Goal: Task Accomplishment & Management: Complete application form

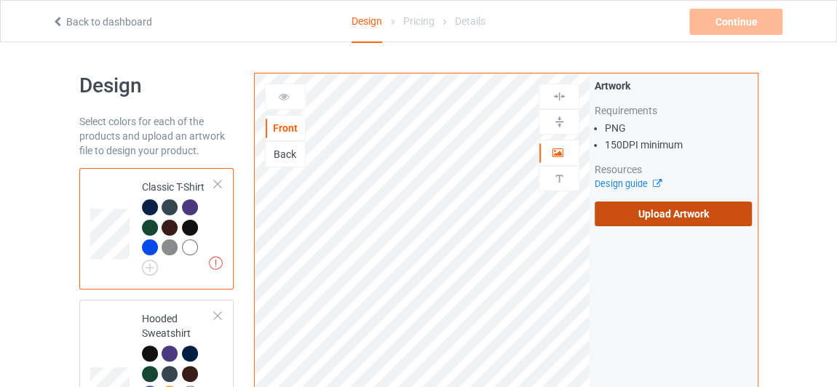
click at [649, 202] on label "Upload Artwork" at bounding box center [672, 214] width 157 height 25
click at [0, 0] on input "Upload Artwork" at bounding box center [0, 0] width 0 height 0
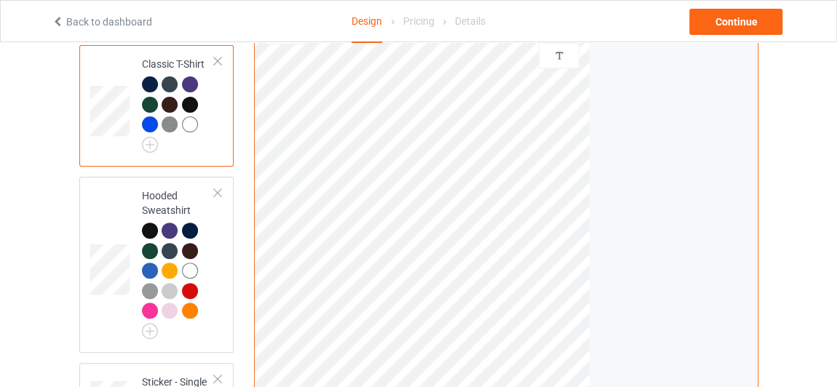
scroll to position [132, 0]
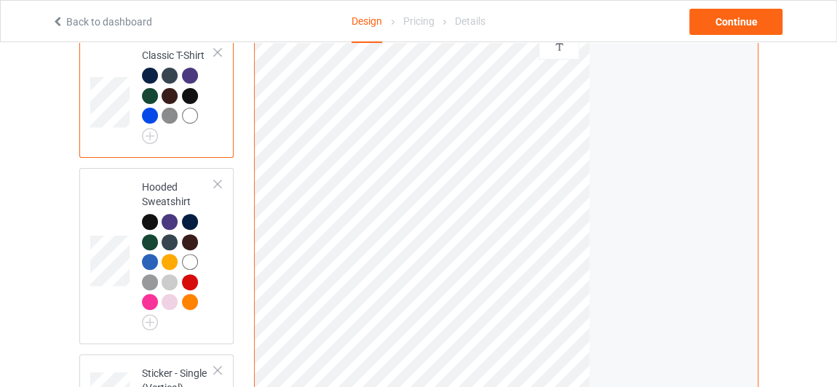
click at [152, 143] on div at bounding box center [178, 106] width 73 height 76
click at [142, 130] on img at bounding box center [150, 136] width 16 height 16
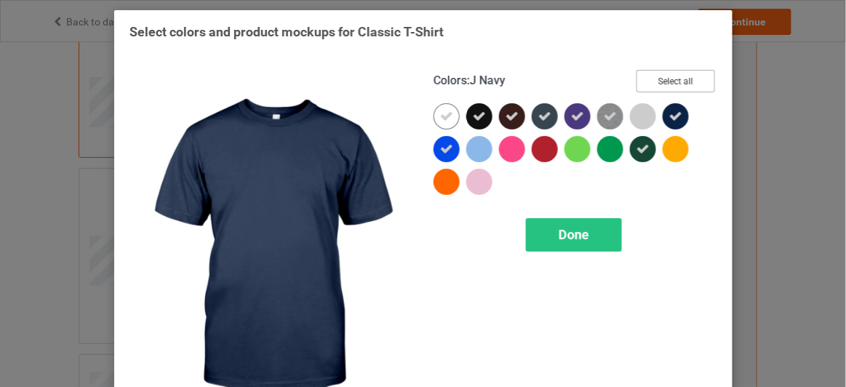
click at [676, 84] on button "Select all" at bounding box center [676, 81] width 79 height 23
click at [676, 84] on button "Reset to Default" at bounding box center [662, 81] width 105 height 23
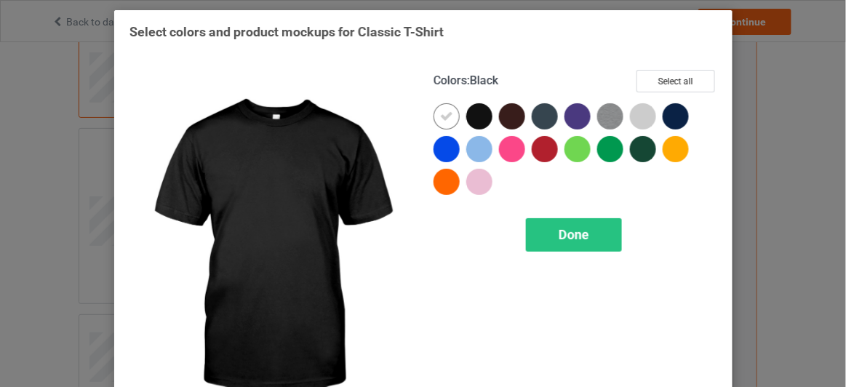
click at [479, 108] on div at bounding box center [479, 116] width 26 height 26
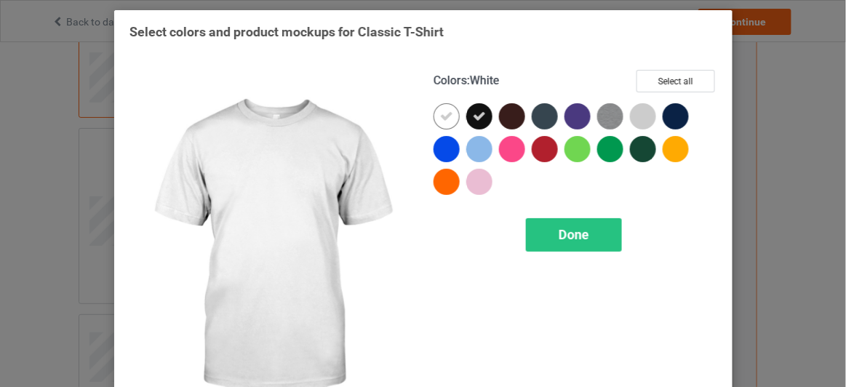
click at [442, 114] on icon at bounding box center [446, 116] width 13 height 13
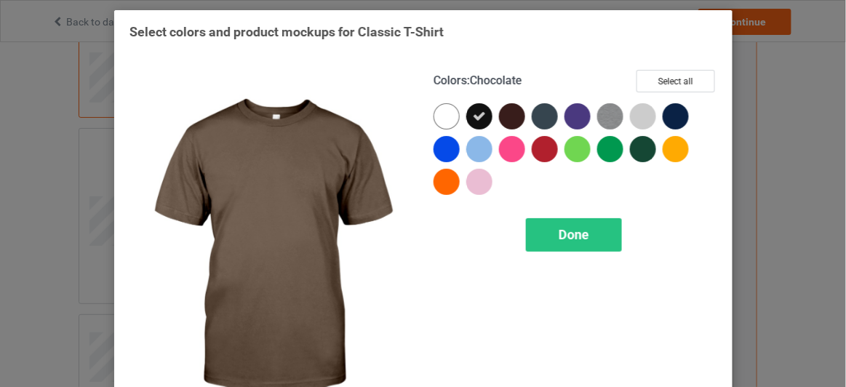
click at [514, 116] on div at bounding box center [512, 116] width 26 height 26
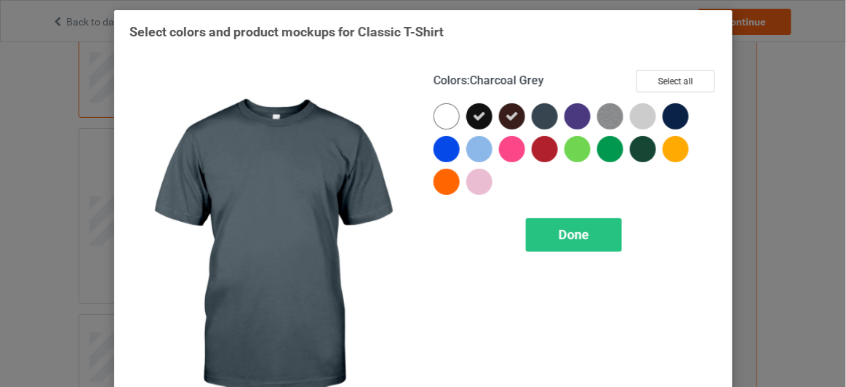
click at [550, 118] on div at bounding box center [545, 116] width 26 height 26
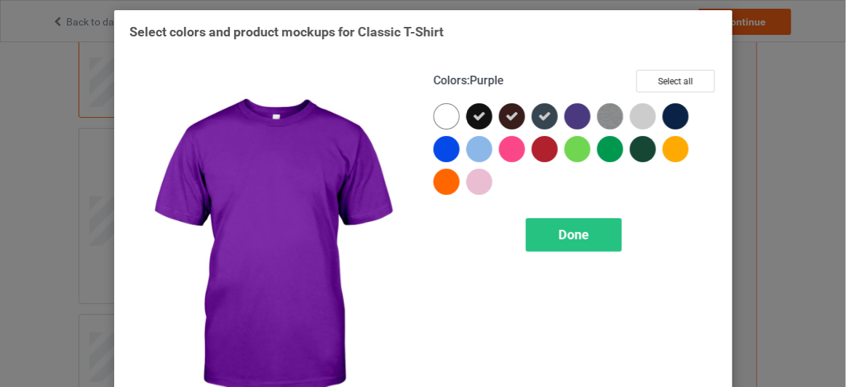
click at [570, 118] on div at bounding box center [578, 116] width 26 height 26
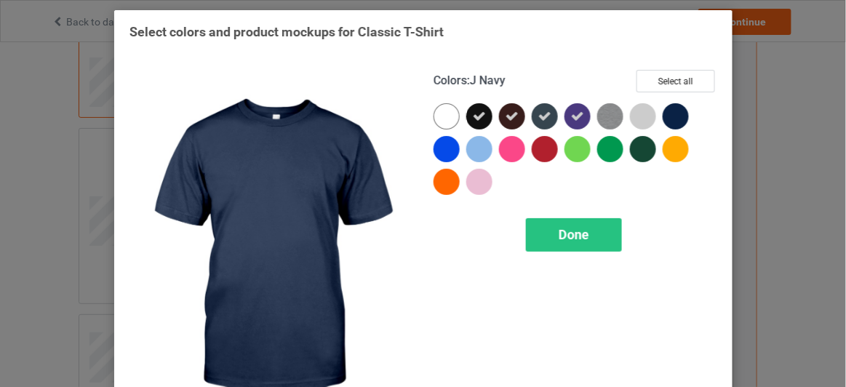
click at [663, 119] on div at bounding box center [676, 116] width 26 height 26
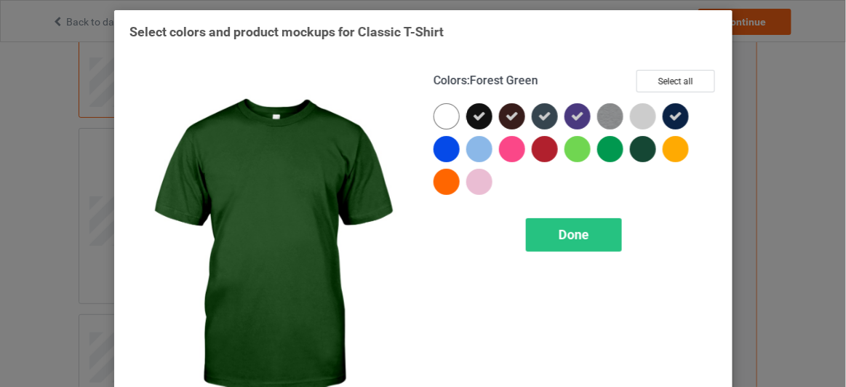
click at [647, 143] on div at bounding box center [643, 149] width 26 height 26
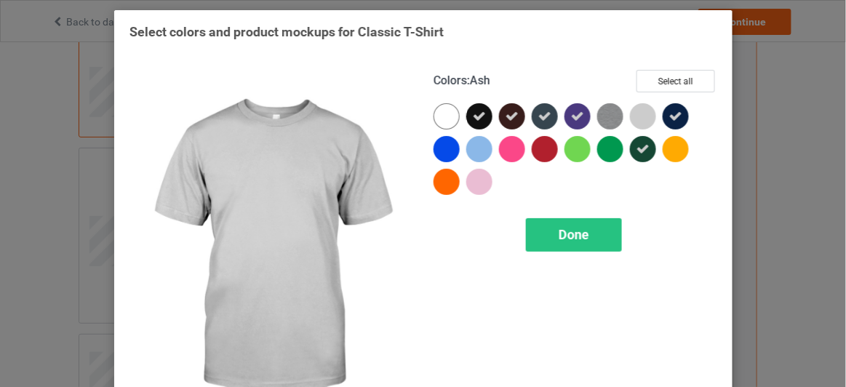
click at [636, 116] on div at bounding box center [643, 116] width 26 height 26
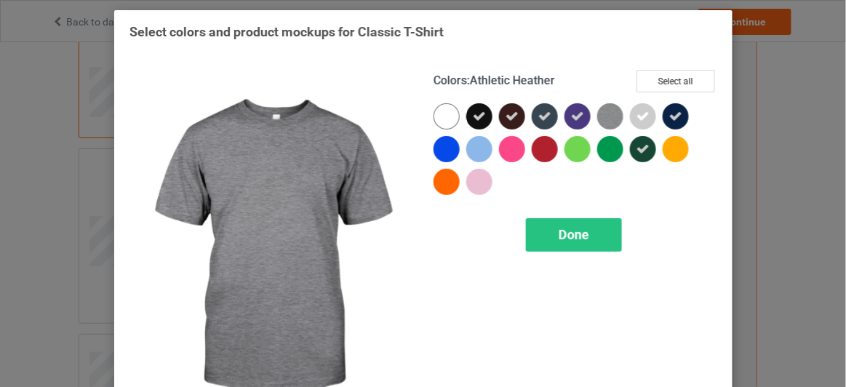
click at [609, 112] on img at bounding box center [610, 116] width 26 height 26
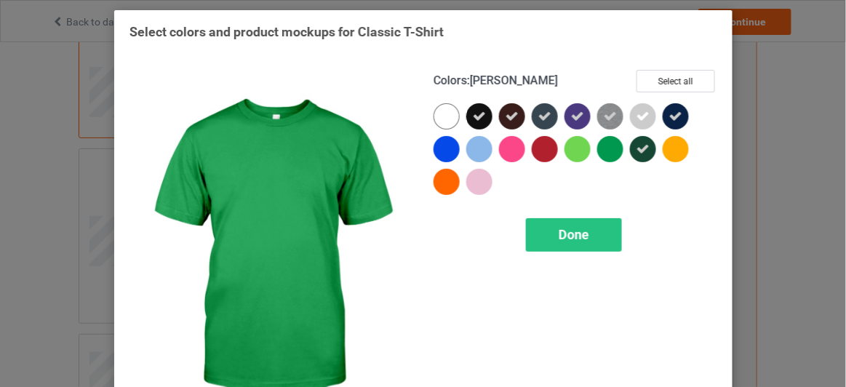
click at [607, 139] on div at bounding box center [610, 149] width 26 height 26
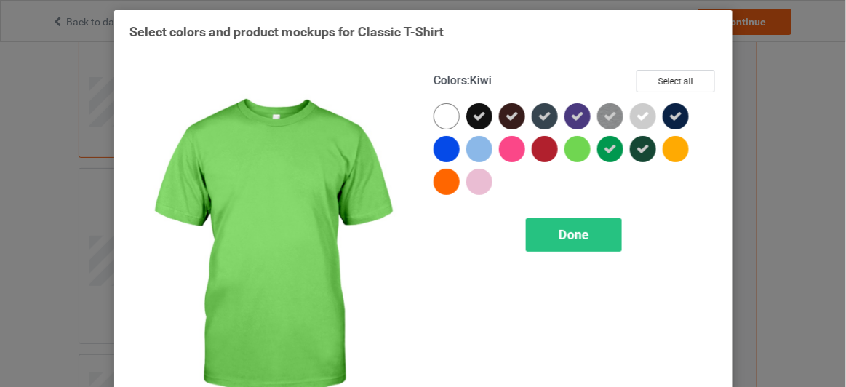
click at [573, 143] on div at bounding box center [578, 149] width 26 height 26
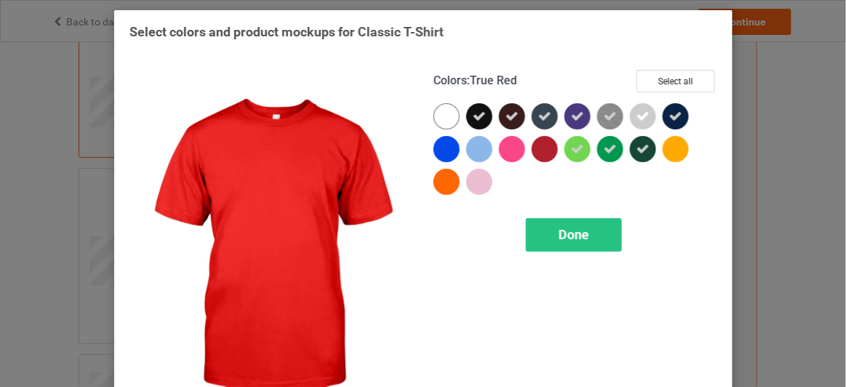
click at [546, 145] on div at bounding box center [545, 149] width 26 height 26
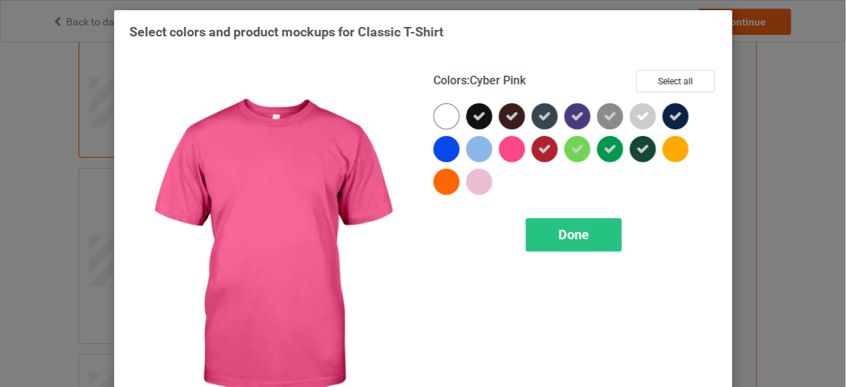
click at [511, 145] on div at bounding box center [512, 149] width 26 height 26
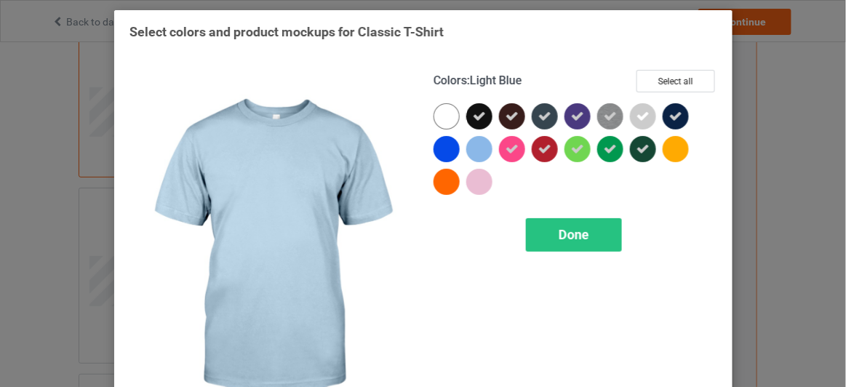
click at [474, 146] on div at bounding box center [479, 149] width 26 height 26
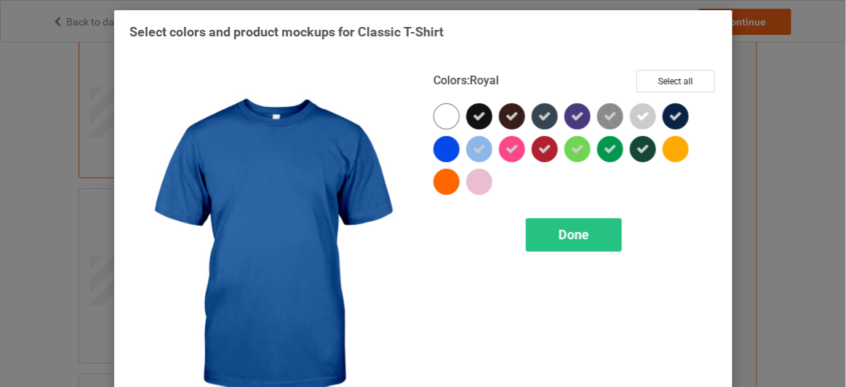
click at [447, 156] on div at bounding box center [447, 149] width 26 height 26
click at [447, 172] on div at bounding box center [447, 182] width 26 height 26
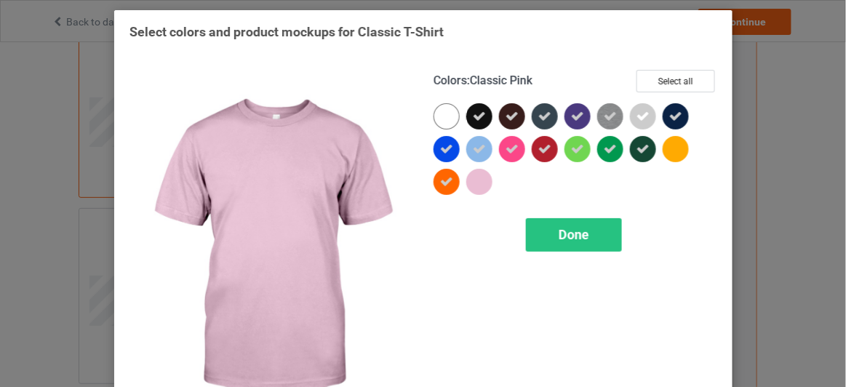
click at [473, 180] on div at bounding box center [479, 182] width 26 height 26
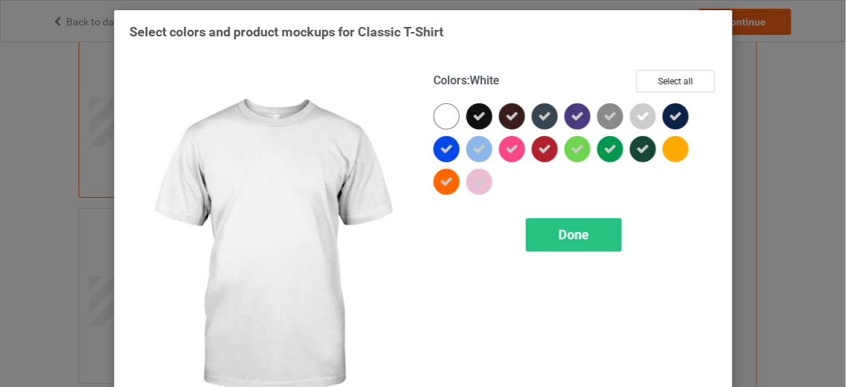
click at [443, 113] on div at bounding box center [447, 116] width 26 height 26
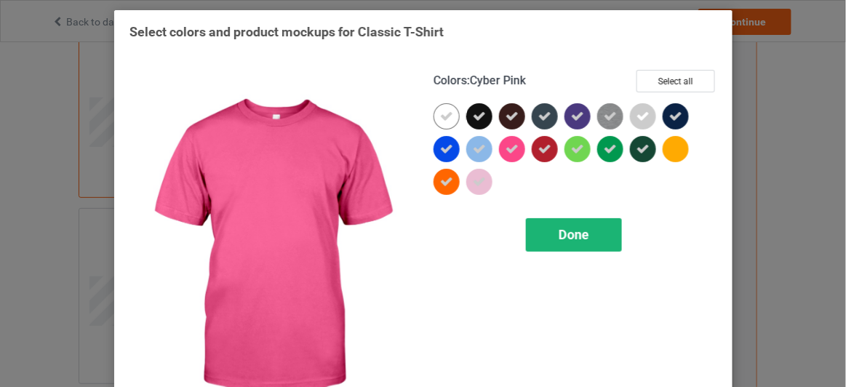
click at [570, 240] on span "Done" at bounding box center [573, 234] width 31 height 15
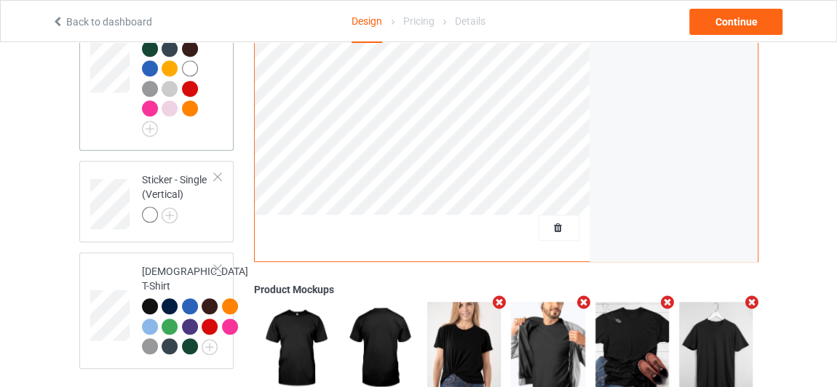
scroll to position [463, 0]
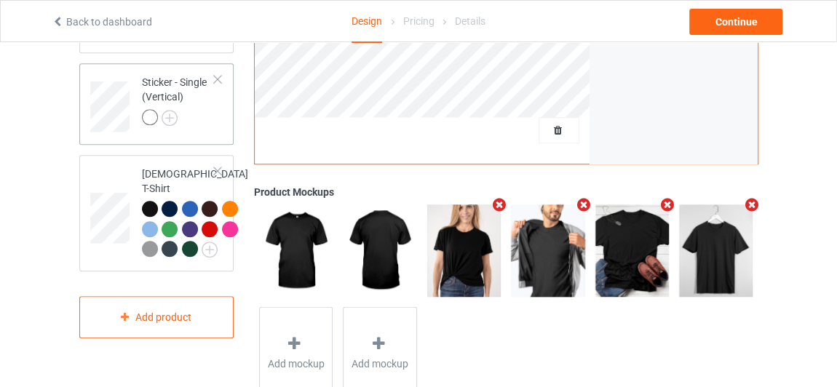
click at [218, 74] on div at bounding box center [217, 79] width 10 height 10
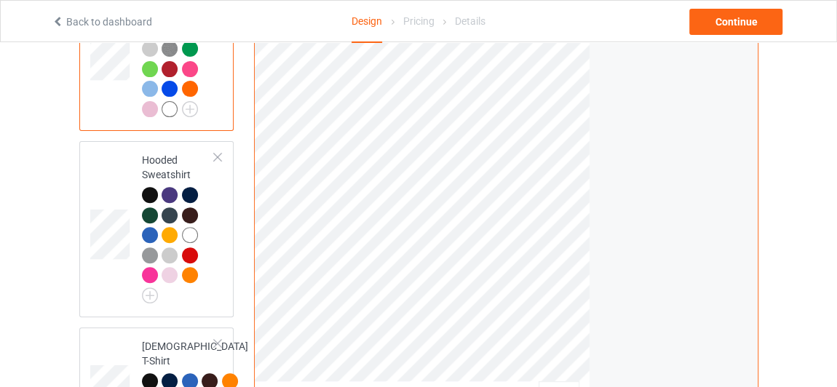
scroll to position [132, 0]
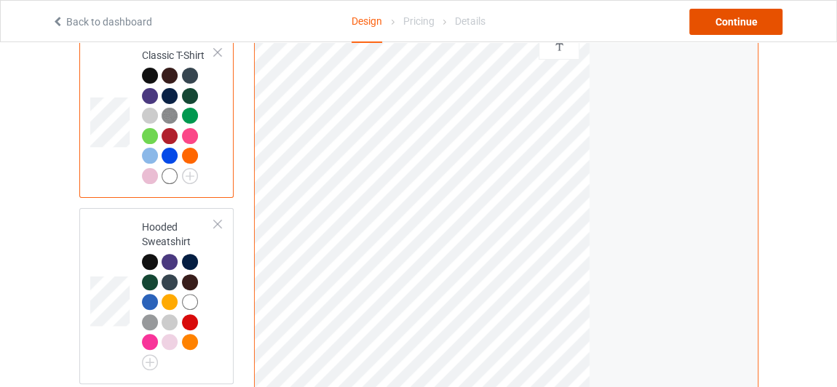
click at [733, 28] on div "Continue" at bounding box center [735, 22] width 93 height 26
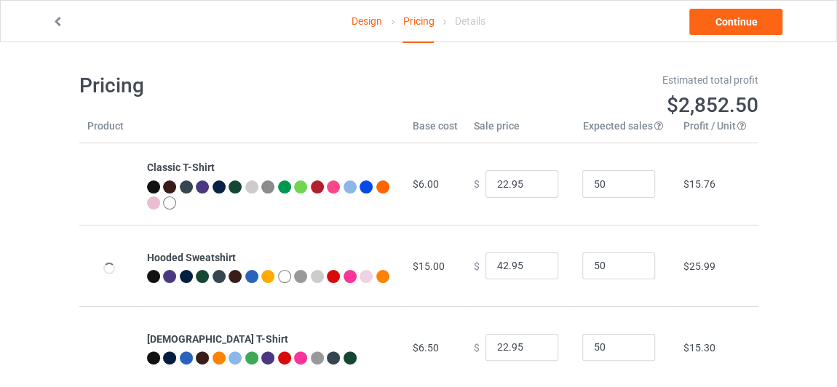
click at [369, 18] on link "Design" at bounding box center [366, 21] width 31 height 41
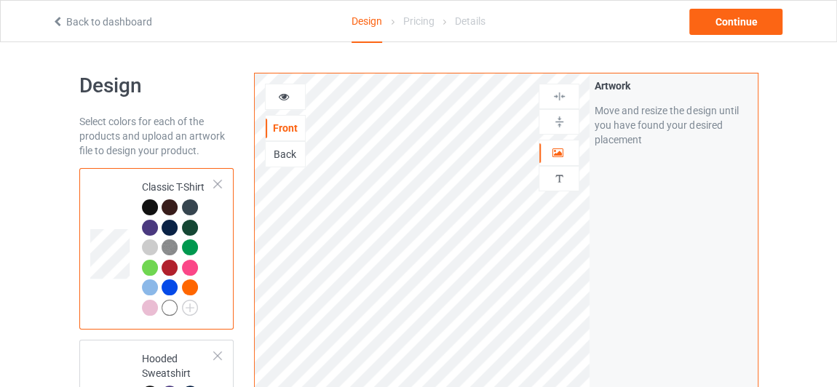
click at [290, 151] on div "Back" at bounding box center [285, 154] width 39 height 15
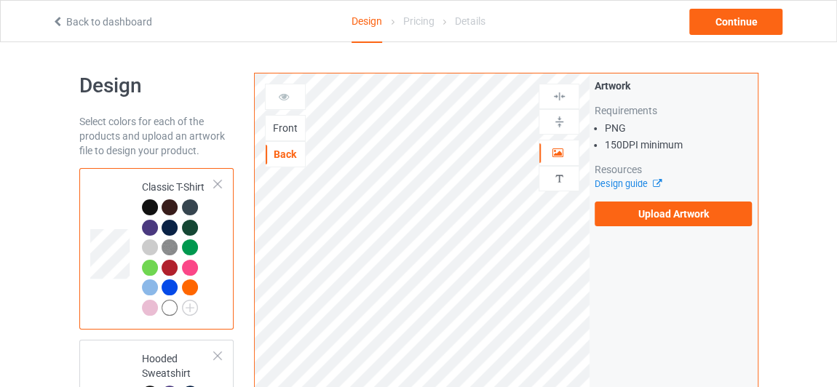
click at [286, 132] on div "Front" at bounding box center [285, 128] width 39 height 15
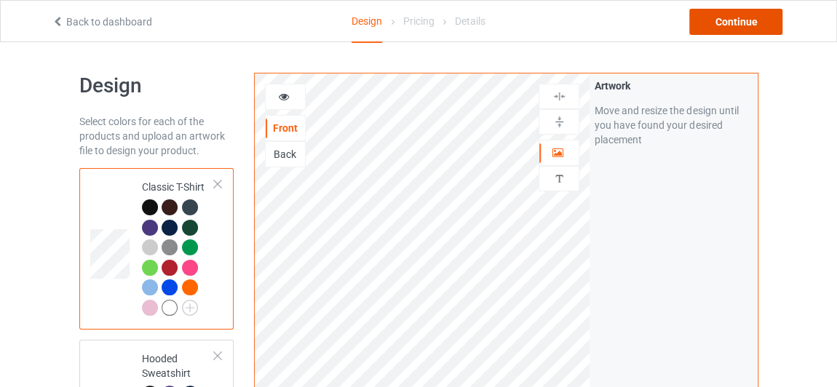
click at [724, 17] on div "Continue" at bounding box center [735, 22] width 93 height 26
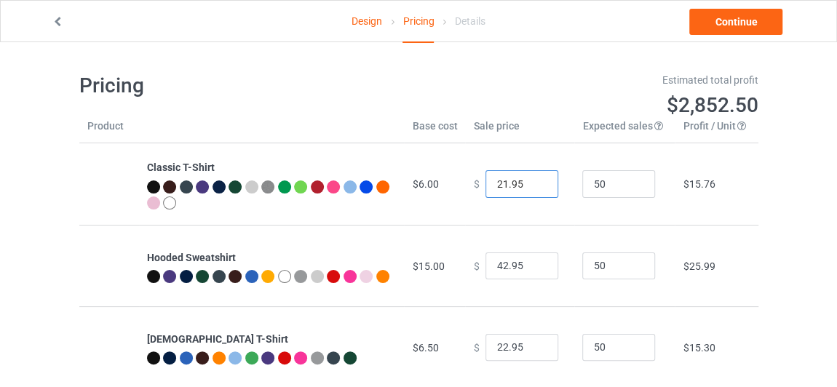
click at [534, 186] on input "21.95" at bounding box center [521, 184] width 73 height 28
click at [534, 186] on input "20.95" at bounding box center [521, 184] width 73 height 28
type input "19.95"
click at [534, 186] on input "19.95" at bounding box center [521, 184] width 73 height 28
click at [756, 19] on link "Continue" at bounding box center [735, 22] width 93 height 26
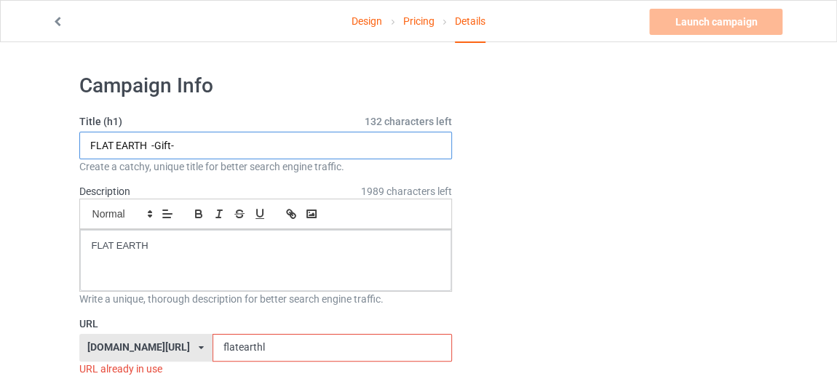
drag, startPoint x: 196, startPoint y: 143, endPoint x: 31, endPoint y: 143, distance: 165.2
click at [206, 143] on input "Funny Engaged" at bounding box center [265, 146] width 373 height 28
click at [127, 139] on input "Funny Engaged Tee" at bounding box center [265, 146] width 373 height 28
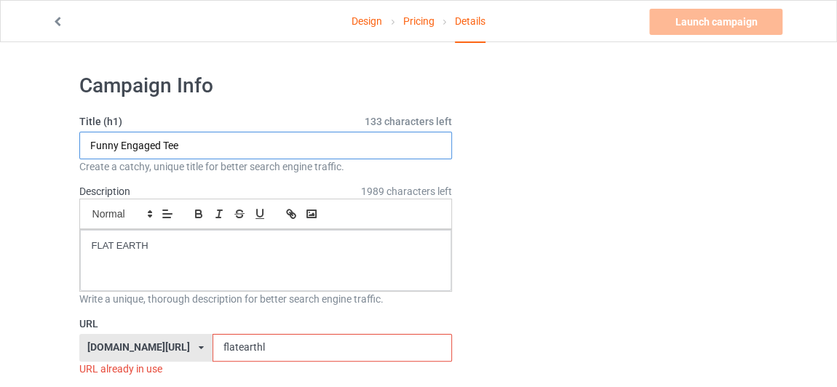
click at [127, 139] on input "Funny Engaged Tee" at bounding box center [265, 146] width 373 height 28
type input "Funny Engaged Tee"
drag, startPoint x: 73, startPoint y: 247, endPoint x: 42, endPoint y: 245, distance: 30.6
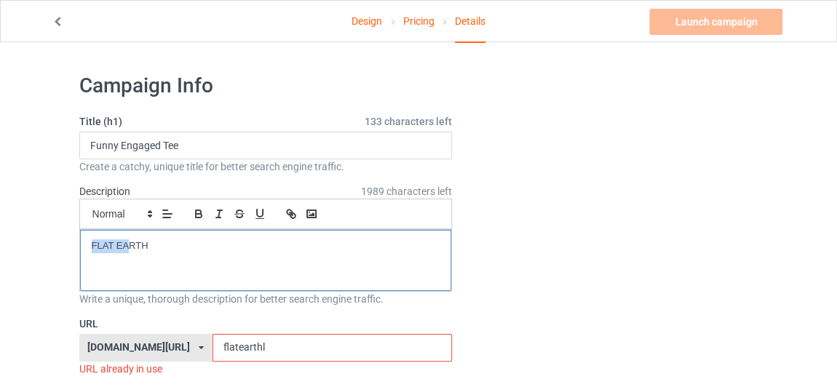
drag, startPoint x: 164, startPoint y: 241, endPoint x: 17, endPoint y: 235, distance: 146.4
drag, startPoint x: 234, startPoint y: 346, endPoint x: 138, endPoint y: 346, distance: 96.0
click at [138, 346] on div "[DOMAIN_NAME][URL] [DOMAIN_NAME][URL] 587d0d41cee36fd012c64a69 flatearthl" at bounding box center [265, 348] width 373 height 28
paste input "Funny Engaged Tee"
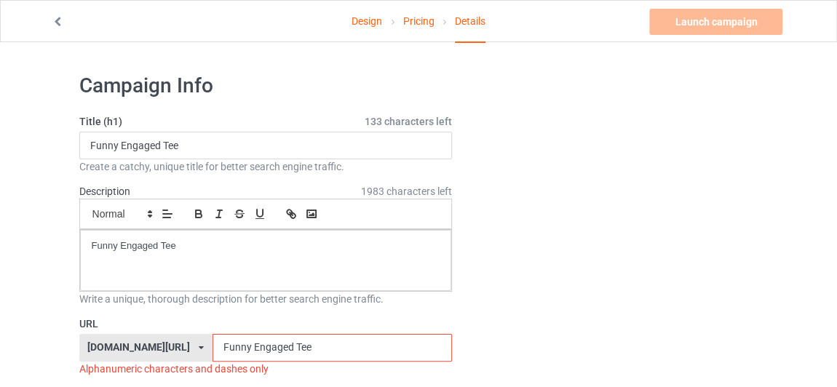
click at [212, 347] on input "Funny Engaged Tee" at bounding box center [331, 348] width 239 height 28
click at [251, 344] on input "FunnyEngaged Tee" at bounding box center [331, 348] width 239 height 28
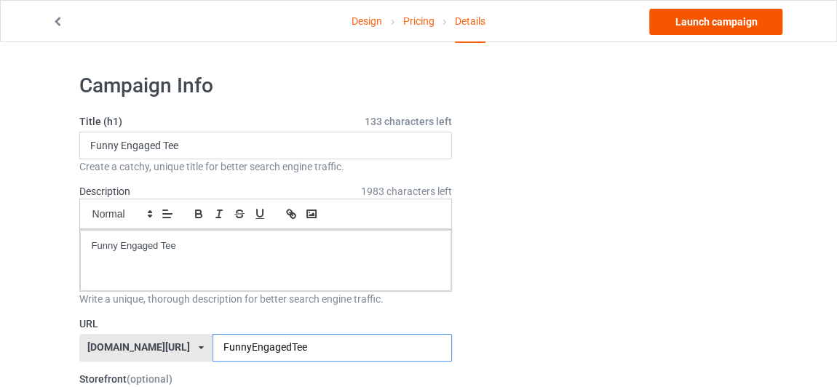
type input "FunnyEngagedTee"
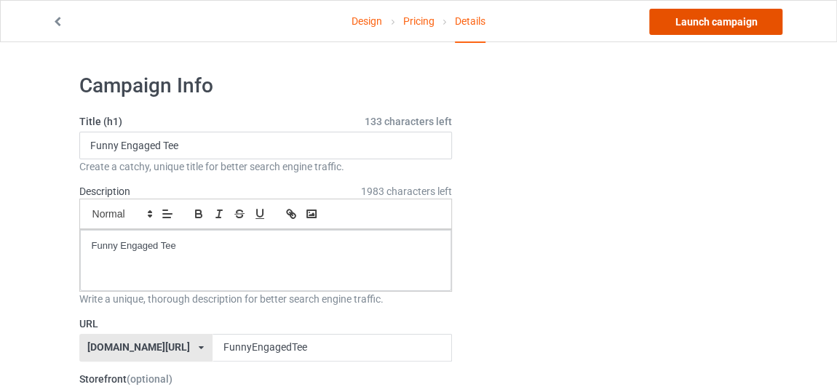
click at [768, 16] on link "Launch campaign" at bounding box center [715, 22] width 133 height 26
